Goal: Information Seeking & Learning: Learn about a topic

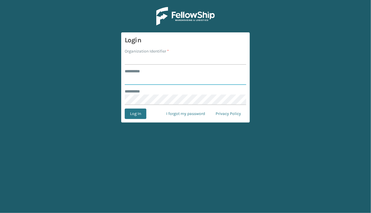
type input "**********"
click at [169, 62] on input "Organization Identifier *" at bounding box center [186, 59] width 122 height 11
type input "JumpSport"
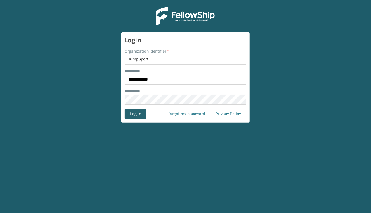
click at [133, 114] on button "Log In" at bounding box center [136, 114] width 22 height 11
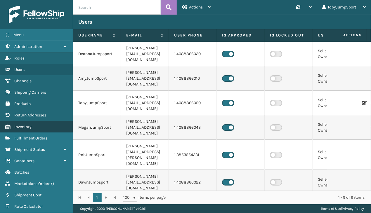
click at [24, 127] on span "Inventory" at bounding box center [22, 126] width 17 height 5
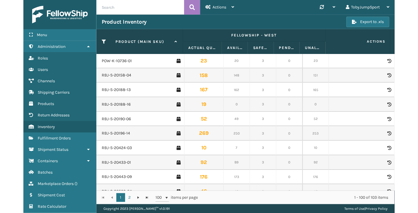
scroll to position [612, 0]
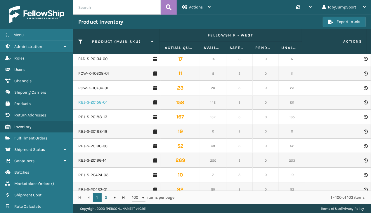
click at [98, 102] on link "RBJ-S-20158-04" at bounding box center [93, 103] width 30 height 6
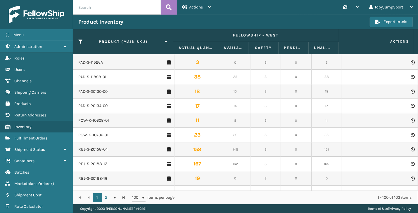
scroll to position [643, 0]
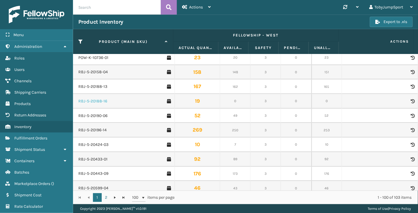
click at [93, 101] on link "RBJ-S-20188-16" at bounding box center [92, 101] width 29 height 6
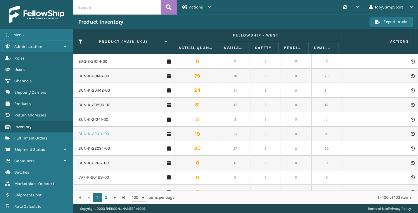
click at [92, 131] on link "BUN-K-22014-00" at bounding box center [93, 134] width 31 height 6
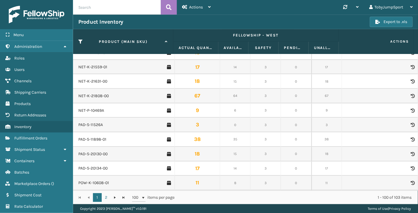
scroll to position [614, 0]
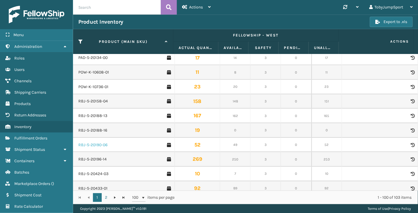
click at [89, 143] on link "RBJ-S-20190-06" at bounding box center [92, 145] width 29 height 6
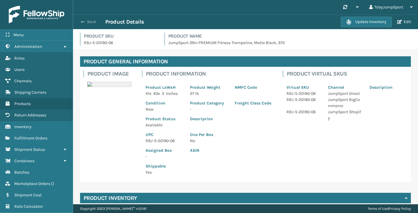
click at [85, 22] on button "Back" at bounding box center [91, 21] width 27 height 5
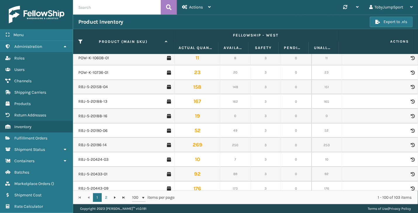
scroll to position [614, 0]
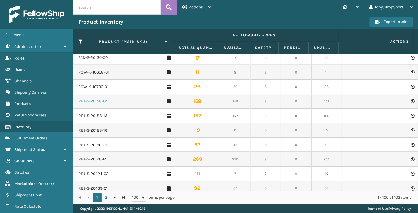
click at [92, 101] on link "RBJ-S-20158-04" at bounding box center [93, 101] width 30 height 6
